Goal: Information Seeking & Learning: Learn about a topic

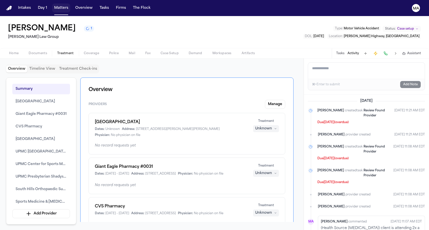
click at [52, 6] on button "Matters" at bounding box center [61, 8] width 18 height 9
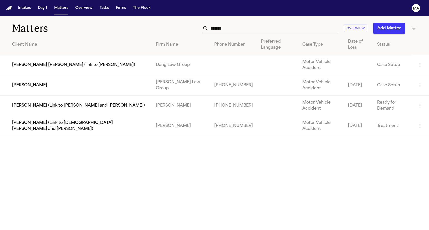
click at [313, 23] on input "*******" at bounding box center [272, 28] width 129 height 11
drag, startPoint x: 308, startPoint y: 22, endPoint x: 274, endPoint y: 23, distance: 33.9
click at [274, 23] on div "******* Overview Add Matter" at bounding box center [272, 28] width 289 height 11
drag, startPoint x: 297, startPoint y: 22, endPoint x: 277, endPoint y: 21, distance: 19.6
click at [277, 23] on div "*******" at bounding box center [269, 28] width 135 height 11
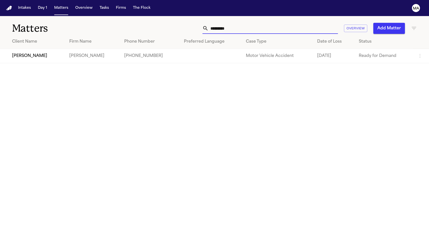
type input "*********"
click at [19, 49] on td "[PERSON_NAME]" at bounding box center [32, 56] width 65 height 14
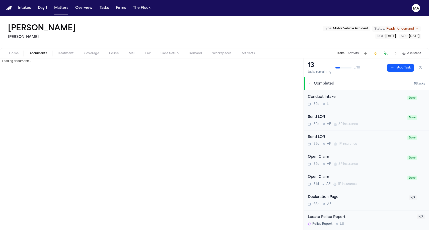
click at [29, 51] on span "Documents" at bounding box center [38, 53] width 19 height 4
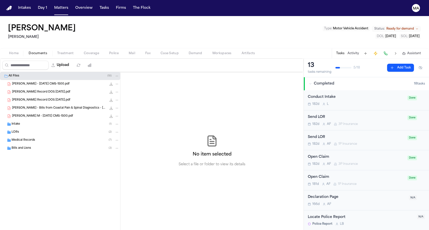
click at [30, 136] on div "Medical Records ( 7 )" at bounding box center [60, 140] width 120 height 8
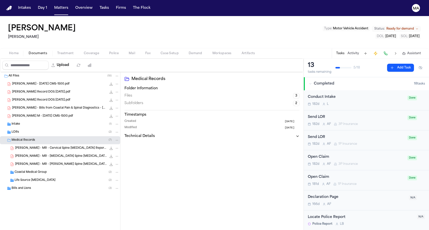
click at [38, 160] on div "[PERSON_NAME] - MR - [PERSON_NAME] Spine [MEDICAL_DATA] Report from Axos Imagin…" at bounding box center [60, 164] width 120 height 8
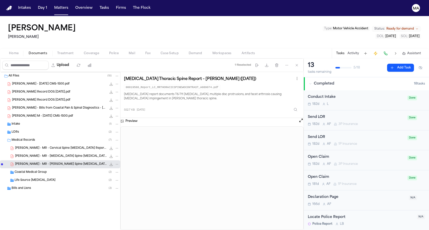
click at [38, 152] on div "[PERSON_NAME] - MR - [MEDICAL_DATA] Spine [MEDICAL_DATA] Report from Axos Imagi…" at bounding box center [60, 156] width 120 height 8
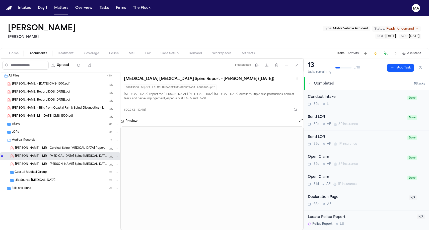
click at [37, 144] on div "[PERSON_NAME] - MR - Cervical Spine [MEDICAL_DATA] Report from Axos Imaging - […" at bounding box center [60, 148] width 120 height 8
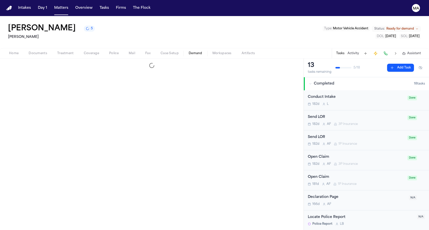
click at [189, 51] on span "Demand" at bounding box center [196, 53] width 14 height 4
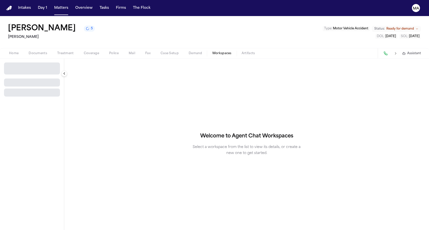
click at [212, 51] on span "Workspaces" at bounding box center [221, 53] width 19 height 4
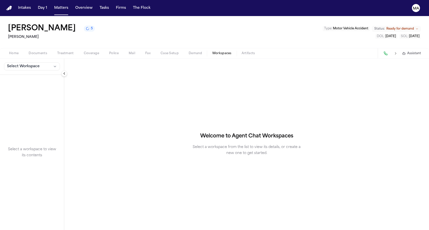
click at [84, 26] on button "5" at bounding box center [89, 29] width 11 height 6
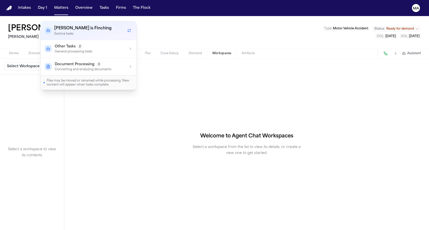
click at [74, 44] on div "Other Tasks 2" at bounding box center [74, 46] width 38 height 5
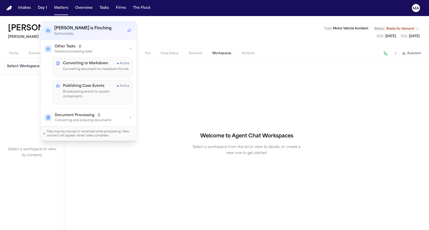
click at [105, 21] on div "[PERSON_NAME] 5 [PERSON_NAME] Le Type : Motor Vehicle Accident Status: Ready fo…" at bounding box center [214, 32] width 429 height 32
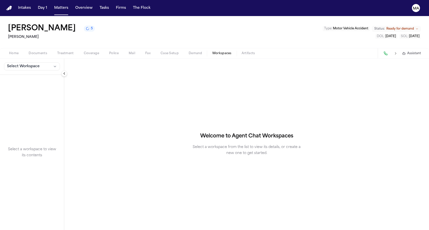
click at [31, 62] on button "Select Workspace" at bounding box center [32, 66] width 56 height 8
click at [23, 52] on span "[PERSON_NAME] Agent Demand" at bounding box center [34, 54] width 58 height 5
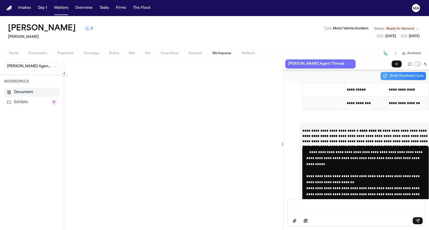
scroll to position [10800, 0]
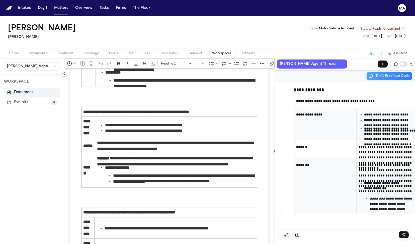
scroll to position [11103, 0]
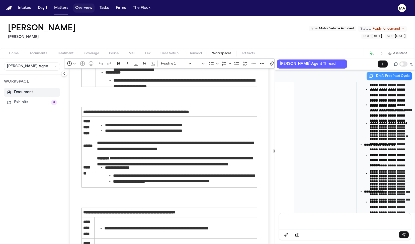
click at [73, 5] on button "Overview" at bounding box center [83, 8] width 21 height 9
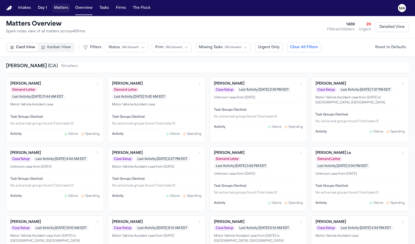
click at [52, 5] on button "Matters" at bounding box center [61, 8] width 18 height 9
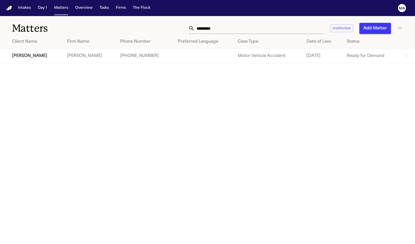
click at [285, 23] on input "*********" at bounding box center [259, 28] width 129 height 11
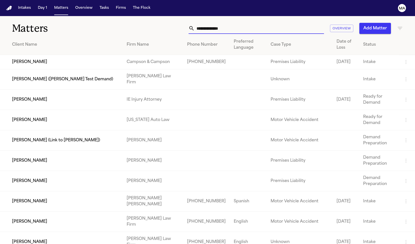
click at [270, 23] on input "text" at bounding box center [259, 28] width 129 height 11
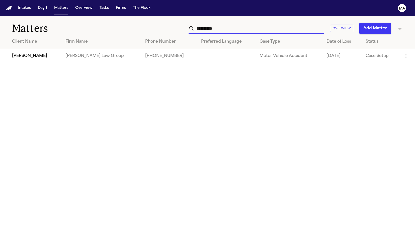
type input "**********"
click at [61, 49] on td "[PERSON_NAME]" at bounding box center [30, 56] width 61 height 14
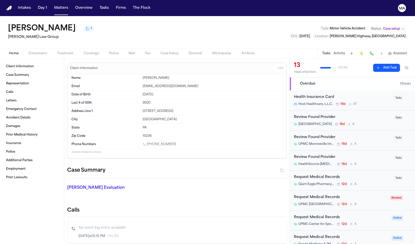
click at [392, 52] on icon "button" at bounding box center [390, 54] width 4 height 4
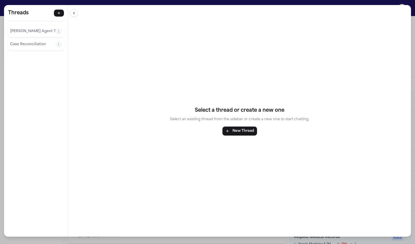
click at [14, 28] on p "[PERSON_NAME] Agent Thread" at bounding box center [32, 31] width 45 height 6
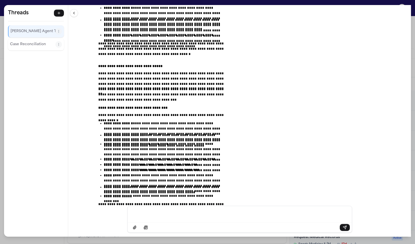
scroll to position [7544, 0]
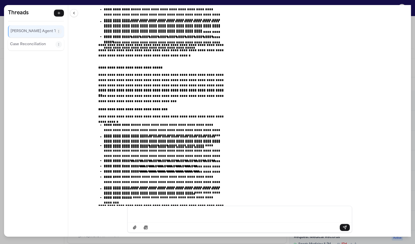
click at [140, 5] on div "**********" at bounding box center [239, 105] width 343 height 201
click at [143, 2] on div "**********" at bounding box center [207, 122] width 415 height 244
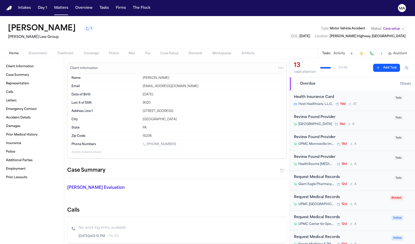
click at [189, 51] on span "Demand" at bounding box center [196, 53] width 14 height 4
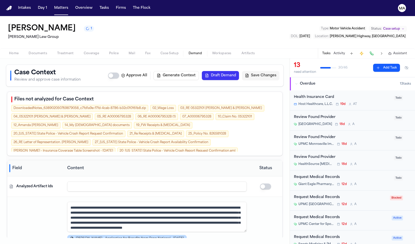
click at [406, 48] on div "Tasks Activity Assistant" at bounding box center [364, 53] width 93 height 10
click at [407, 51] on span "Assistant" at bounding box center [400, 53] width 14 height 4
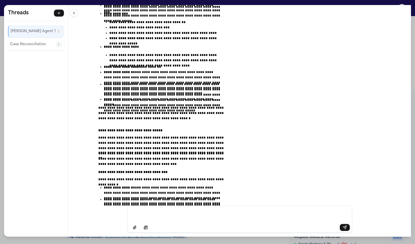
scroll to position [7498, 0]
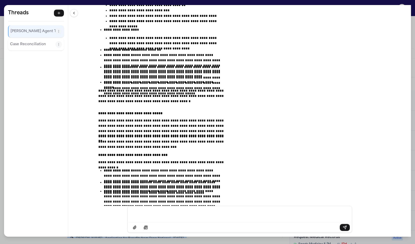
drag, startPoint x: 218, startPoint y: 95, endPoint x: 141, endPoint y: 69, distance: 80.7
drag, startPoint x: 213, startPoint y: 97, endPoint x: 142, endPoint y: 71, distance: 74.8
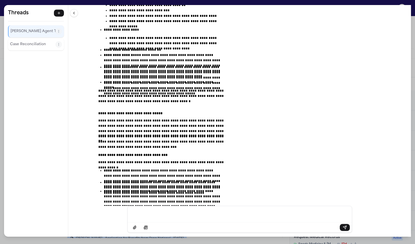
drag, startPoint x: 213, startPoint y: 91, endPoint x: 144, endPoint y: 91, distance: 69.2
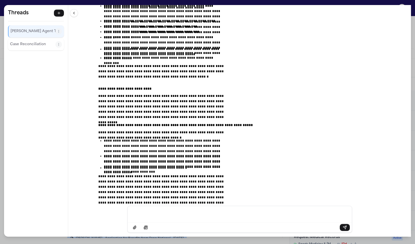
scroll to position [7713, 0]
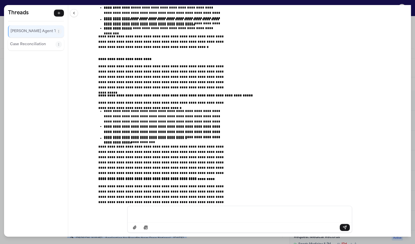
click at [127, 5] on div "**********" at bounding box center [239, 105] width 343 height 201
click at [121, 3] on div "**********" at bounding box center [207, 122] width 415 height 244
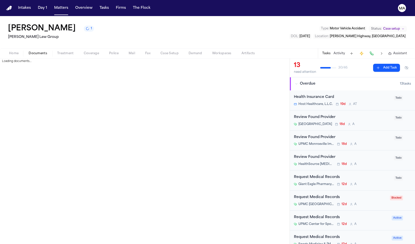
click at [29, 51] on span "Documents" at bounding box center [38, 53] width 19 height 4
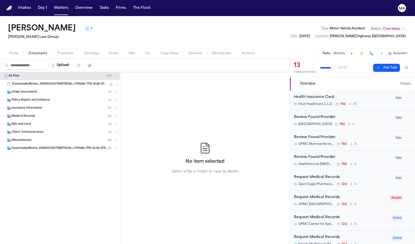
click at [30, 90] on div "Intake Documents ( 6 )" at bounding box center [66, 92] width 108 height 5
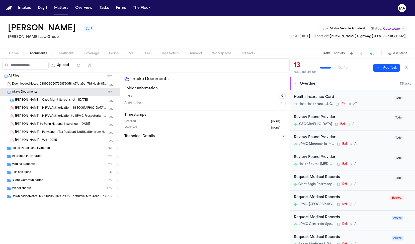
click at [38, 96] on div "[PERSON_NAME] - Case Mgmt Screenshot - [DATE] 137.0 KB • PNG" at bounding box center [60, 100] width 120 height 8
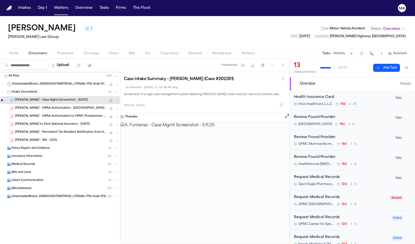
click at [29, 184] on div "Miscellaneous ( 32 )" at bounding box center [60, 188] width 120 height 8
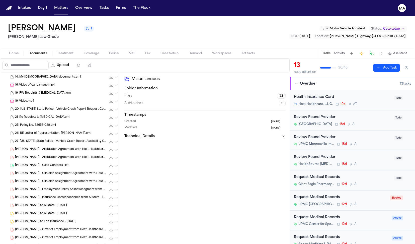
scroll to position [183, 0]
click at [35, 162] on div "[PERSON_NAME] - Case Contacts List 2.2 KB • CSV" at bounding box center [60, 166] width 120 height 8
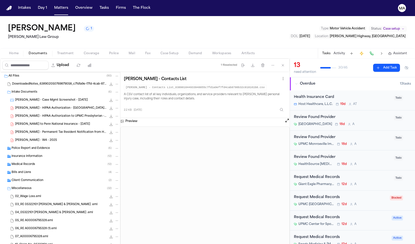
scroll to position [0, 0]
click at [35, 176] on div "Client Communication ( 2 )" at bounding box center [60, 180] width 120 height 8
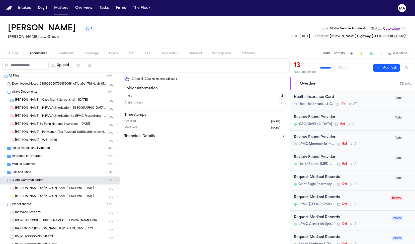
click at [35, 176] on div "Client Communication ( 2 )" at bounding box center [60, 180] width 120 height 8
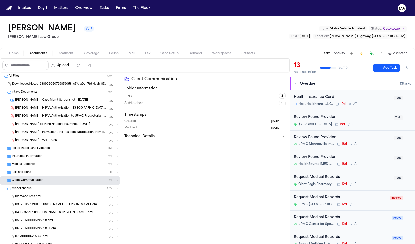
click at [35, 170] on div "Bills and Liens ( 4 )" at bounding box center [66, 172] width 108 height 5
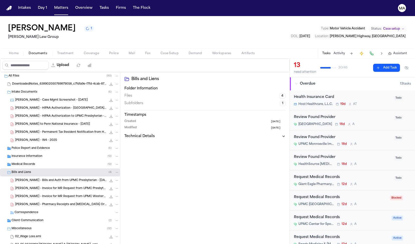
click at [35, 170] on div "Bills and Liens ( 4 )" at bounding box center [66, 172] width 108 height 5
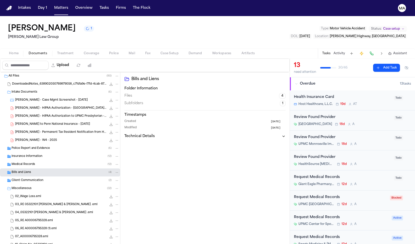
click at [37, 162] on div "Medical Records ( 12 )" at bounding box center [66, 164] width 108 height 5
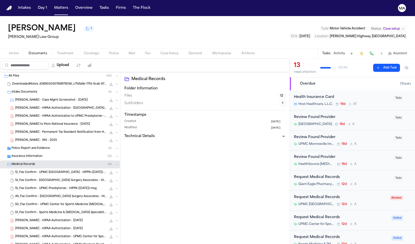
click at [37, 162] on div "Medical Records ( 12 )" at bounding box center [66, 164] width 108 height 5
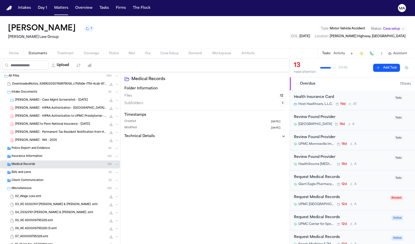
click at [40, 154] on div "Insurance Information ( 12 )" at bounding box center [66, 156] width 108 height 5
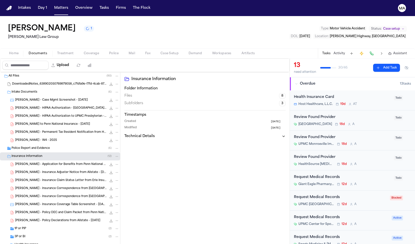
click at [39, 154] on div "Insurance Information ( 12 )" at bounding box center [66, 156] width 108 height 5
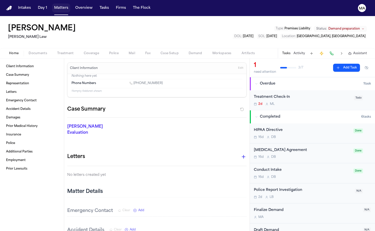
click at [52, 5] on button "Matters" at bounding box center [61, 8] width 18 height 9
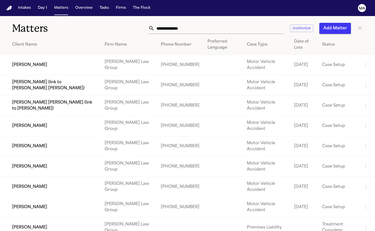
click at [253, 23] on input "text" at bounding box center [218, 28] width 129 height 11
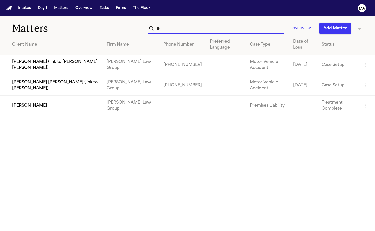
type input "*"
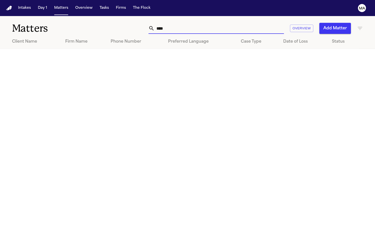
type input "****"
click at [359, 25] on icon "button" at bounding box center [360, 28] width 6 height 6
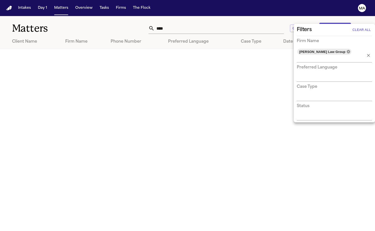
click at [347, 50] on icon at bounding box center [348, 51] width 3 height 3
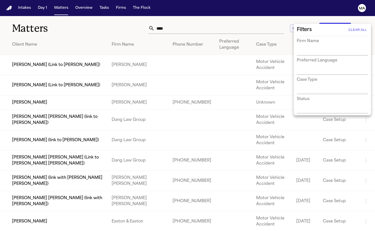
click at [251, 23] on div at bounding box center [187, 115] width 375 height 231
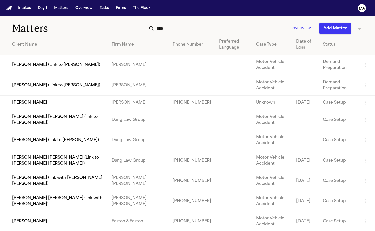
click at [44, 96] on td "[PERSON_NAME]" at bounding box center [54, 103] width 108 height 14
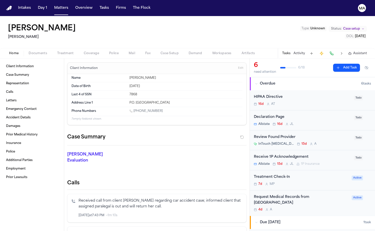
click at [26, 50] on button "Documents" at bounding box center [38, 53] width 29 height 6
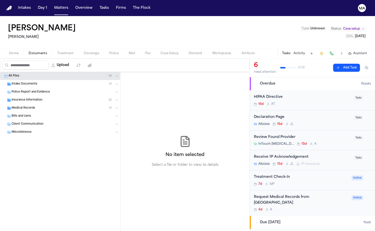
click at [28, 96] on div "Insurance Information ( 2 )" at bounding box center [60, 100] width 120 height 8
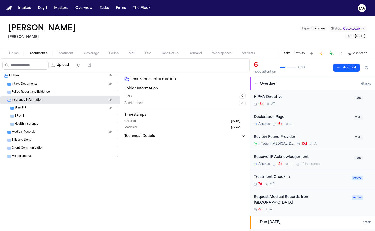
click at [27, 128] on div "Medical Records ( 1 )" at bounding box center [60, 132] width 120 height 8
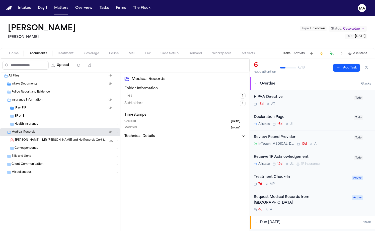
click at [47, 48] on div "Home Documents Treatment Coverage Police Mail Fax Case Setup Demand Workspaces …" at bounding box center [187, 53] width 375 height 10
click at [57, 51] on span "Treatment" at bounding box center [65, 53] width 17 height 4
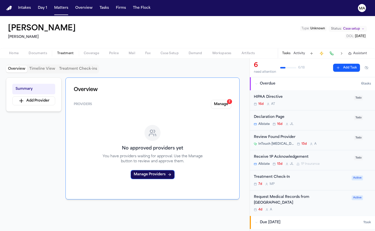
click at [29, 51] on span "Documents" at bounding box center [38, 53] width 19 height 4
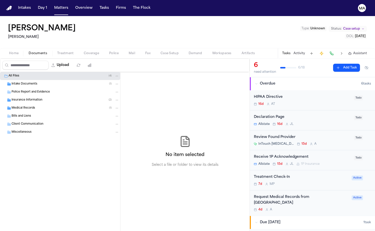
click at [34, 80] on div "Intake Documents ( 1 )" at bounding box center [60, 84] width 120 height 8
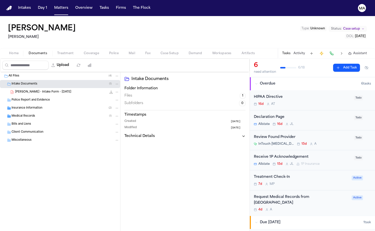
click at [36, 90] on span "B. Knowles - Intake Form - 8.9.25" at bounding box center [43, 92] width 56 height 4
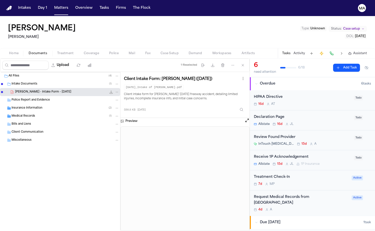
click at [39, 114] on div "Medical Records ( 1 )" at bounding box center [66, 116] width 108 height 5
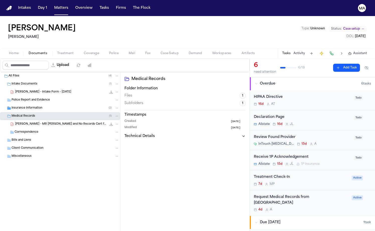
click at [29, 106] on span "Insurance Information" at bounding box center [27, 108] width 31 height 4
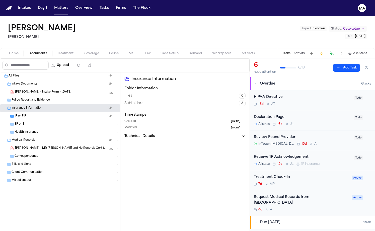
click at [28, 114] on div "1P or PIP ( 2 )" at bounding box center [67, 116] width 105 height 5
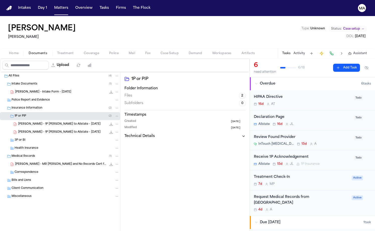
click at [27, 122] on span "B. Knowles - 1P LOR to Allstate - 8.11.25" at bounding box center [59, 124] width 83 height 4
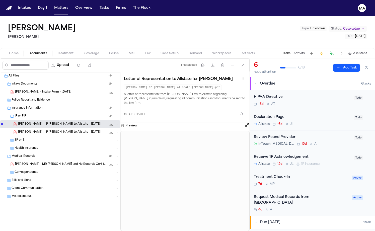
click at [30, 130] on span "B. Knowles - 1P LOR to Allstate - 8.11.25" at bounding box center [59, 132] width 83 height 4
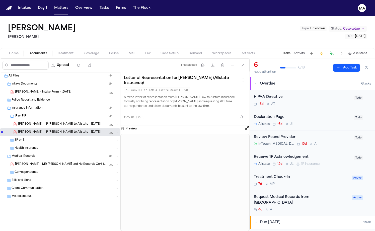
click at [33, 162] on span "B. Knowles - MR Request and No Records Cert from Sharp - 8.20.25" at bounding box center [61, 164] width 92 height 4
